Goal: Information Seeking & Learning: Stay updated

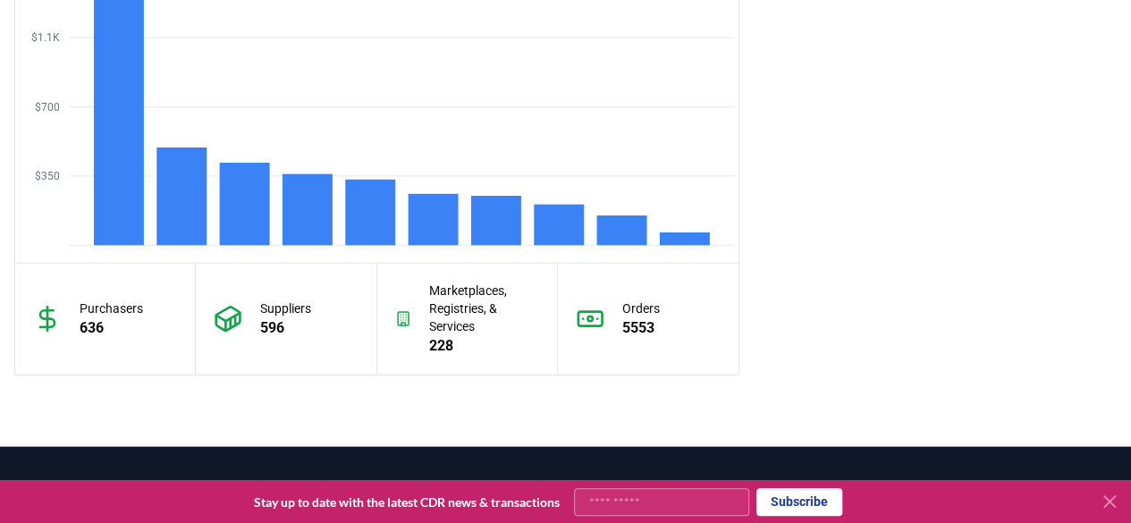
scroll to position [1790, 0]
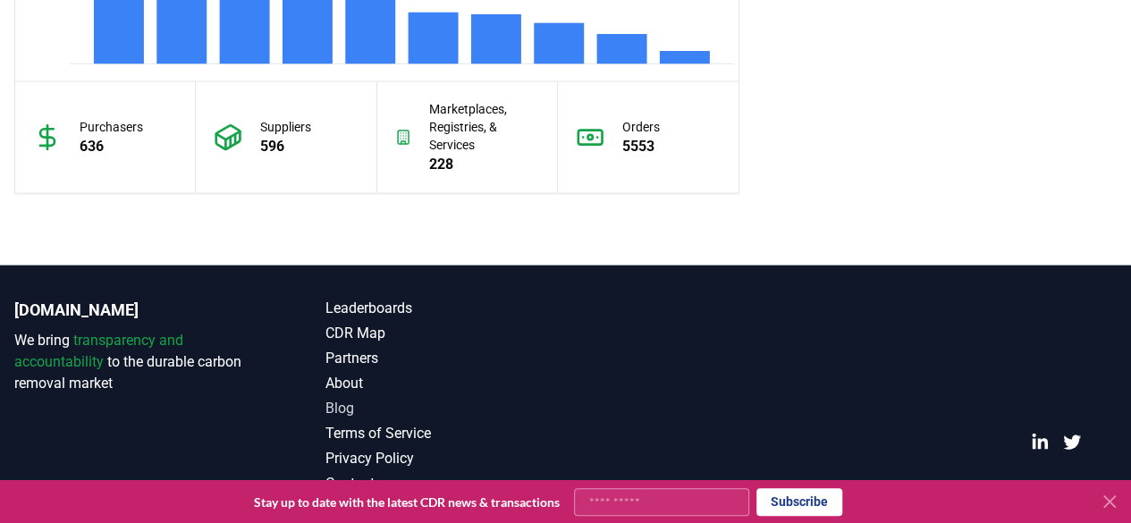
click at [350, 401] on link "Blog" at bounding box center [445, 408] width 240 height 21
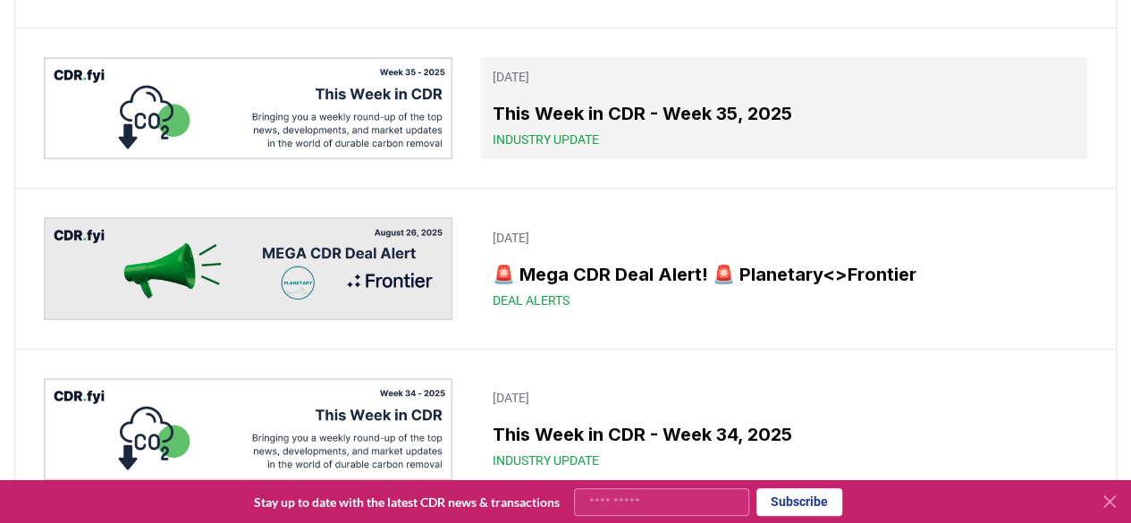
scroll to position [89, 0]
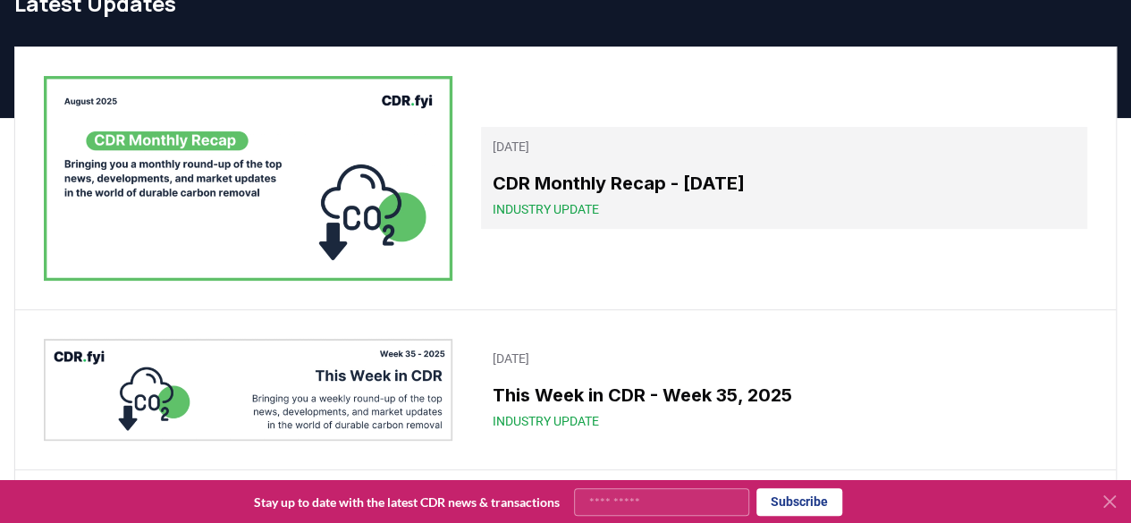
click at [644, 191] on h3 "CDR Monthly Recap - [DATE]" at bounding box center [784, 183] width 585 height 27
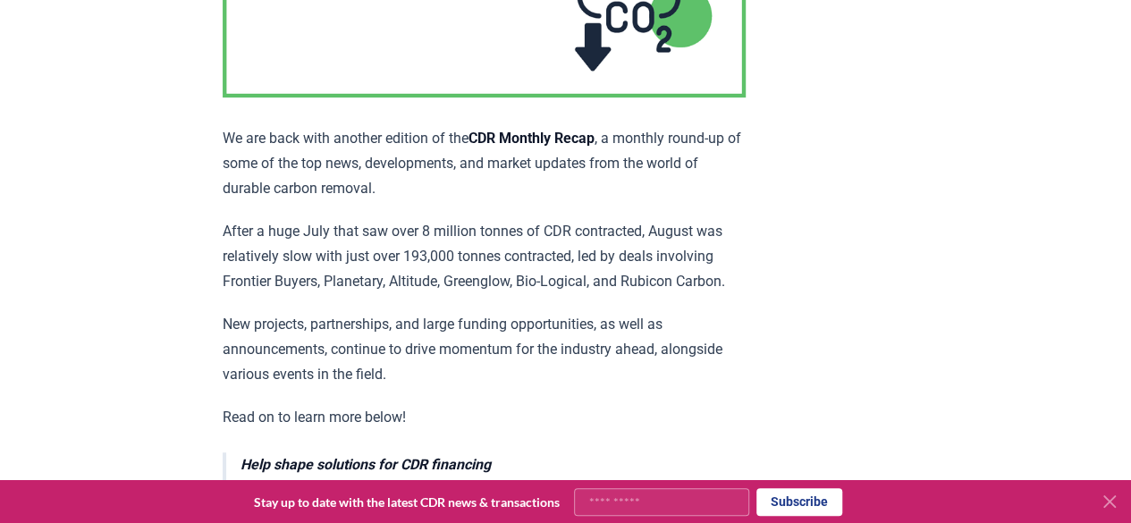
scroll to position [447, 0]
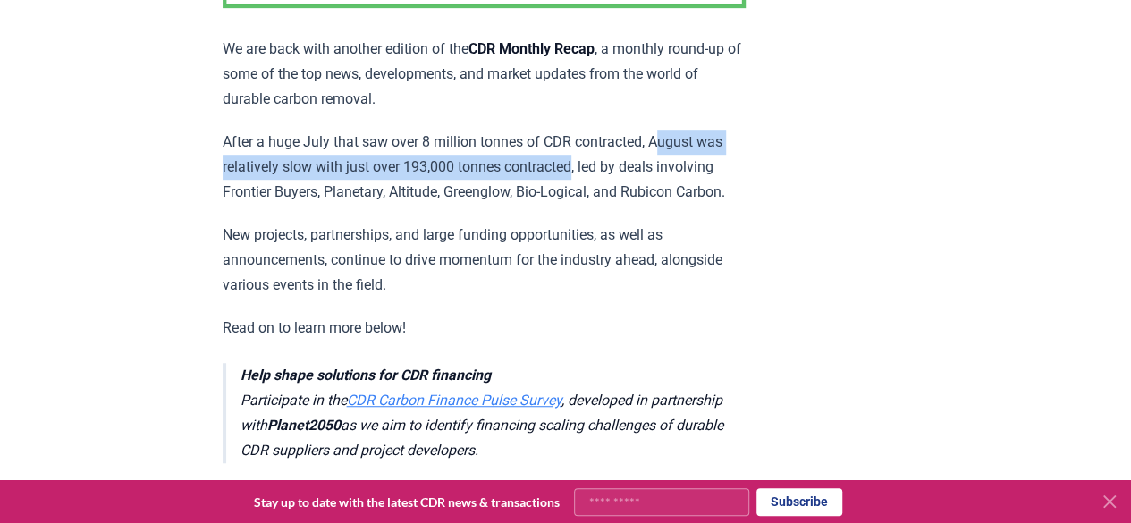
drag, startPoint x: 666, startPoint y: 137, endPoint x: 578, endPoint y: 156, distance: 89.8
click at [578, 156] on p "After a huge July that saw over 8 million tonnes of CDR contracted, August was …" at bounding box center [484, 167] width 523 height 75
copy p "ugust was relatively slow with just over 193,000 tonnes contracted"
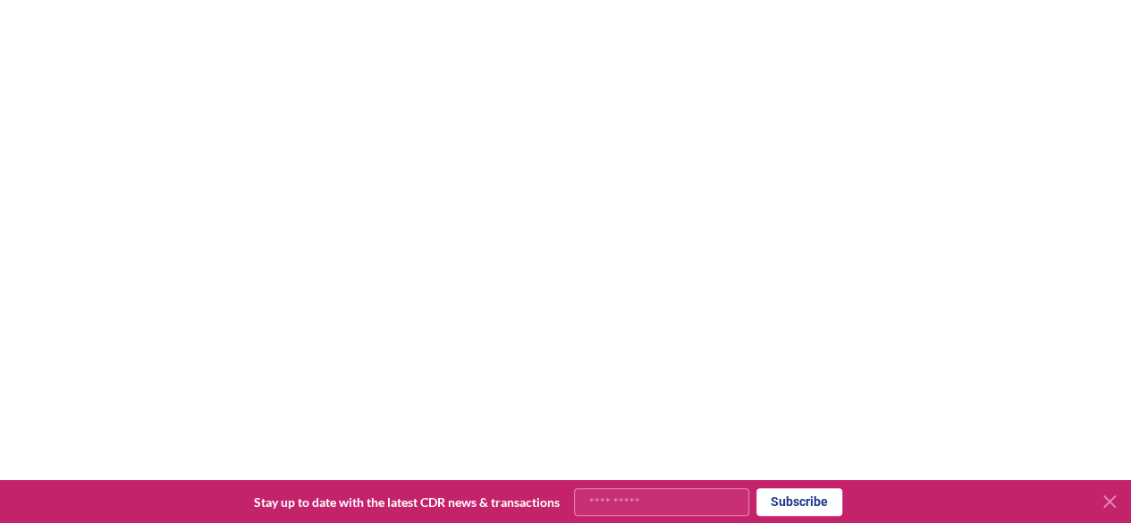
scroll to position [1341, 0]
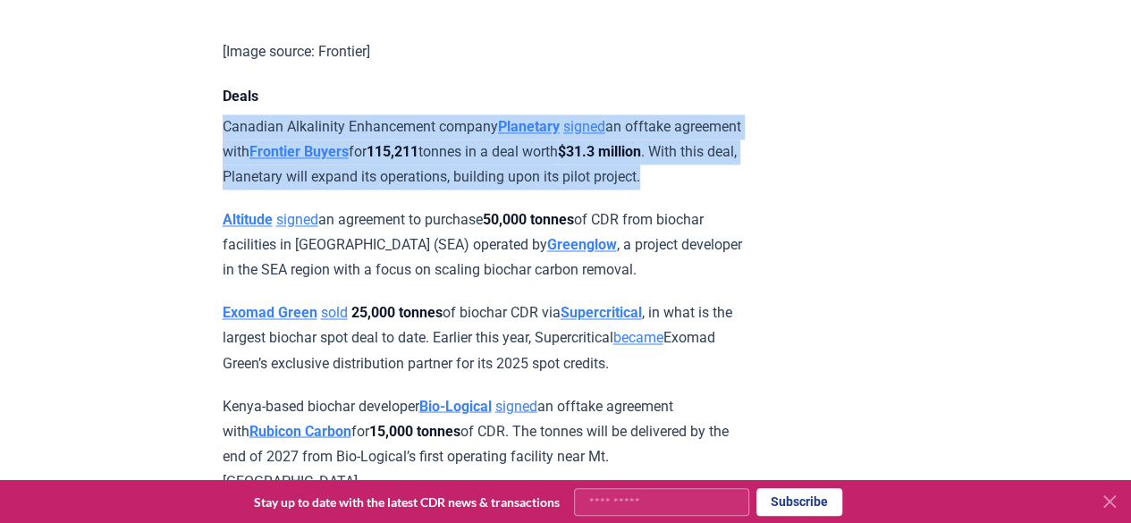
drag, startPoint x: 320, startPoint y: 224, endPoint x: 217, endPoint y: 154, distance: 124.2
copy p "Canadian Alkalinity Enhancement company Planetary signed an offtake agreement w…"
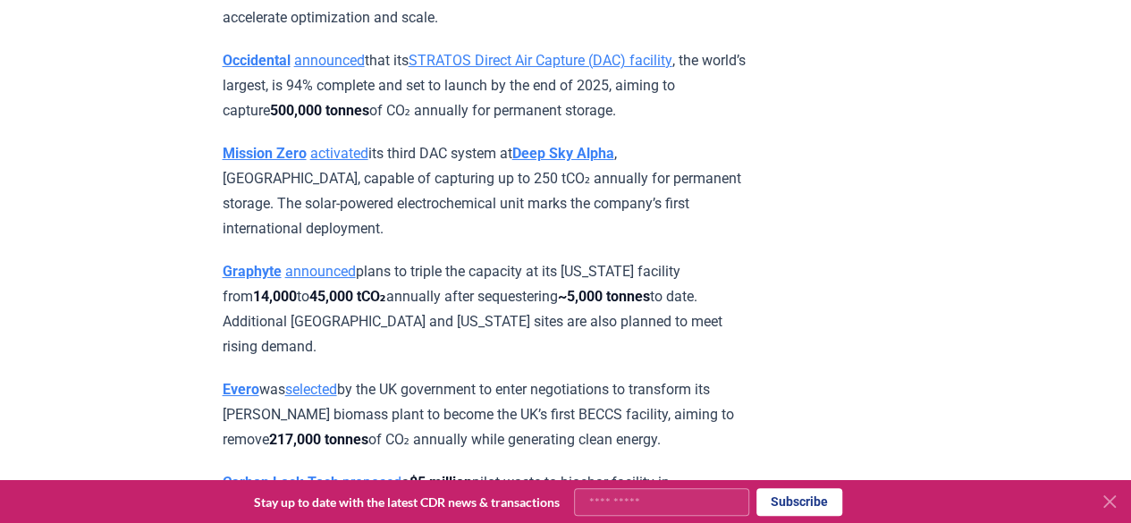
scroll to position [3040, 0]
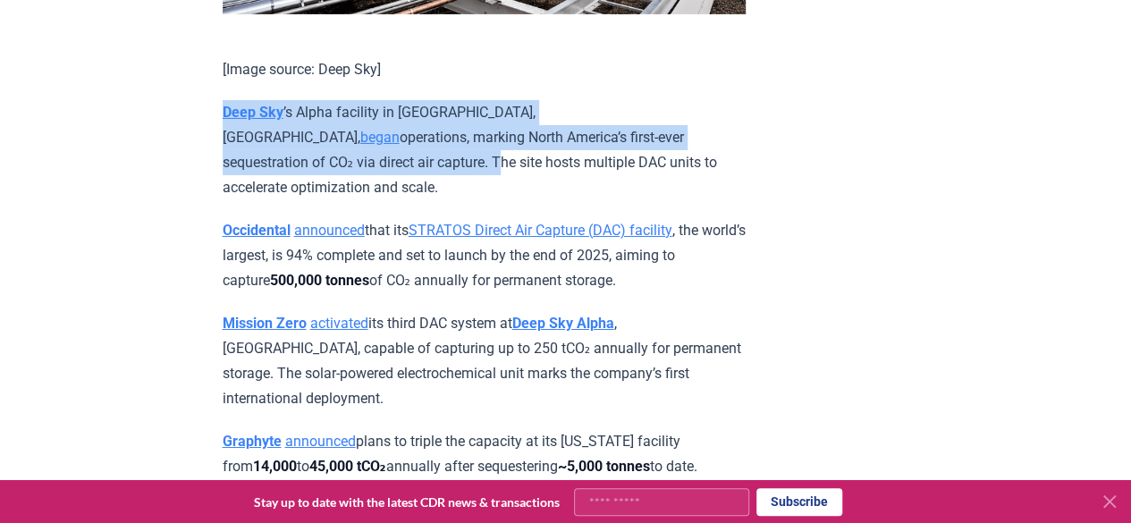
drag, startPoint x: 628, startPoint y: 174, endPoint x: 197, endPoint y: 149, distance: 431.7
copy p "Deep Sky ’s Alpha facility in [GEOGRAPHIC_DATA], [GEOGRAPHIC_DATA], began opera…"
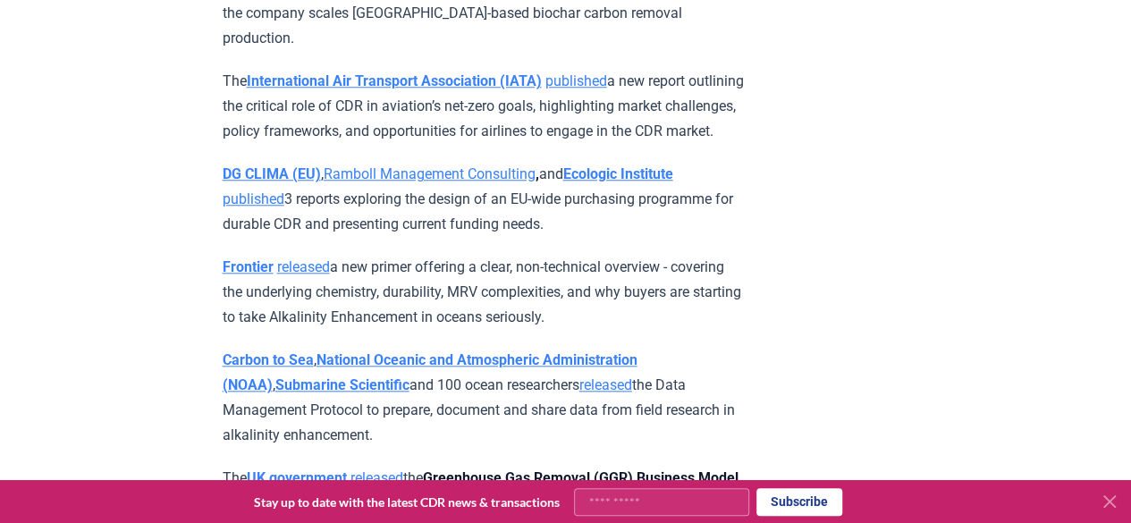
scroll to position [7586, 0]
